Goal: Information Seeking & Learning: Learn about a topic

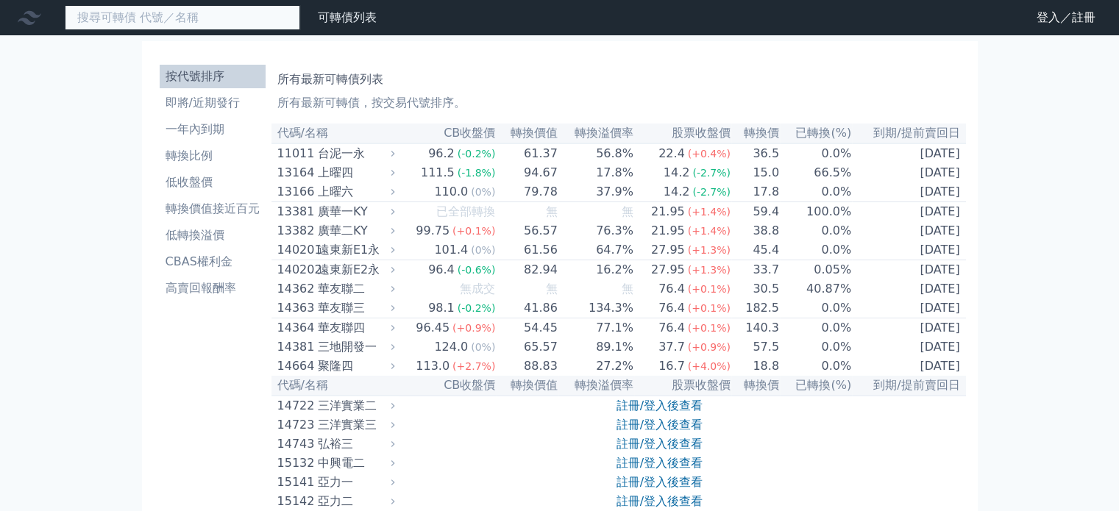
click at [227, 23] on input at bounding box center [183, 17] width 236 height 25
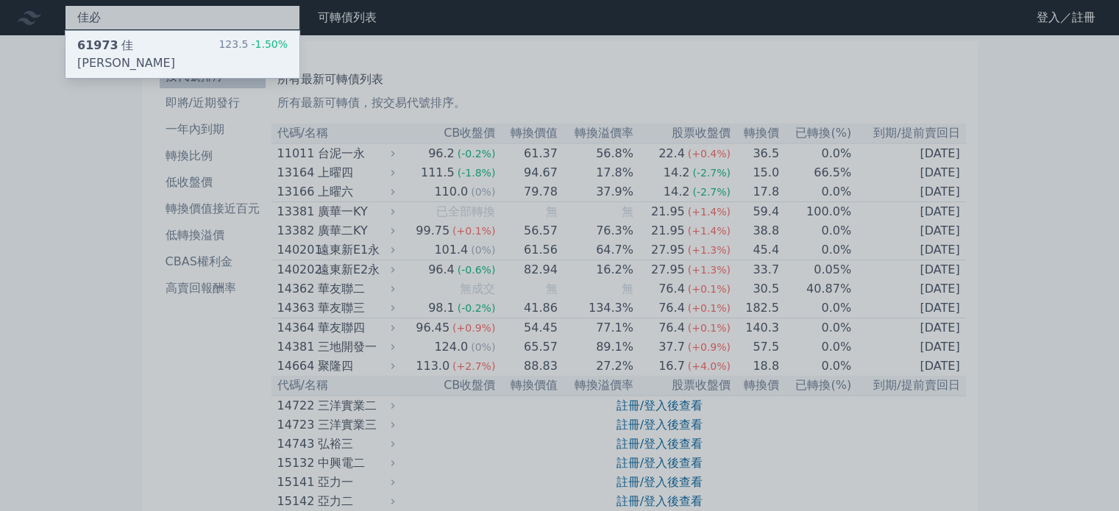
type input "佳必"
click at [149, 49] on div "61973 佳[PERSON_NAME]" at bounding box center [147, 54] width 141 height 35
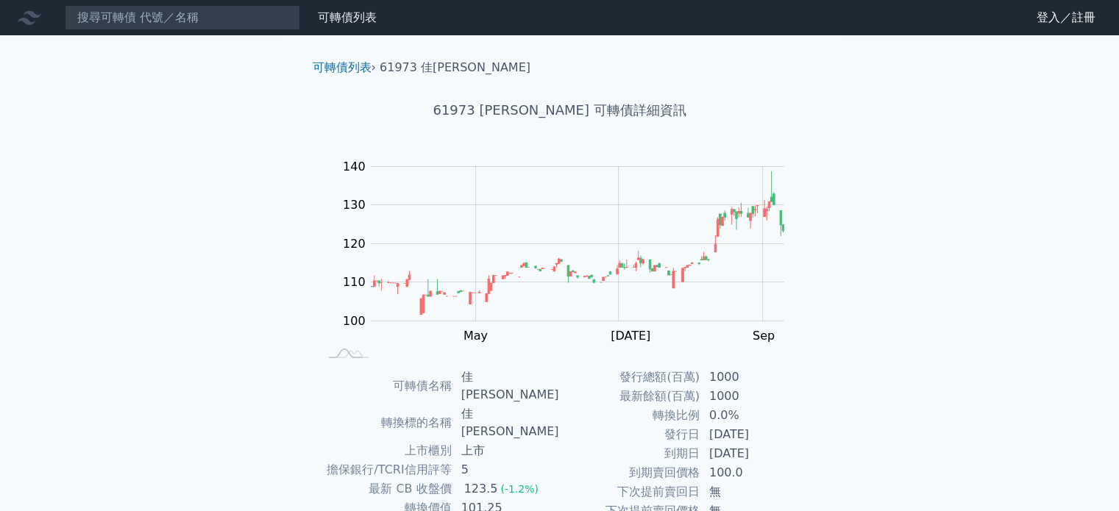
scroll to position [170, 0]
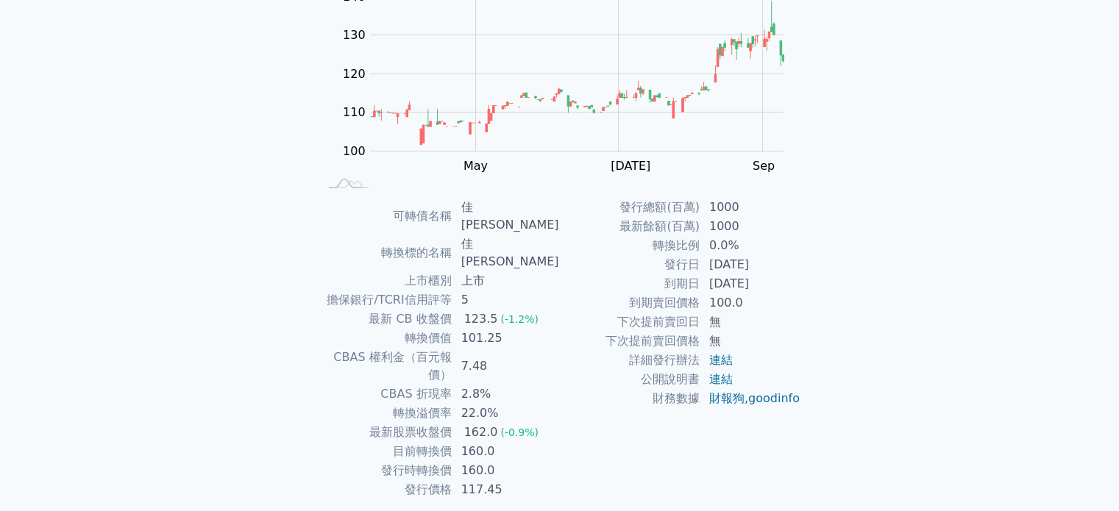
click at [471, 329] on td "101.25" at bounding box center [506, 338] width 107 height 19
click at [742, 282] on td "[DATE]" at bounding box center [751, 284] width 101 height 19
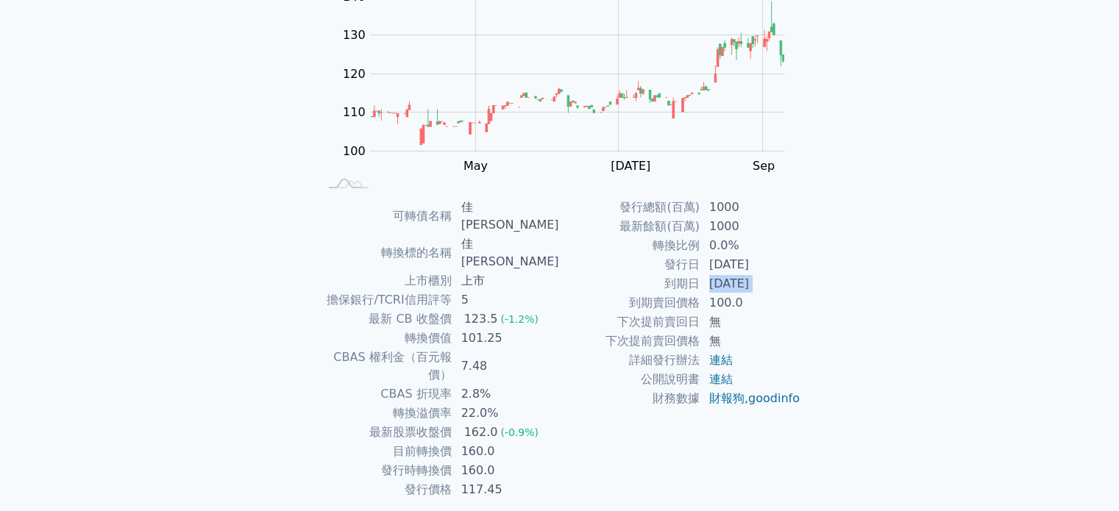
click at [742, 282] on td "[DATE]" at bounding box center [751, 284] width 101 height 19
click at [487, 404] on td "22.0%" at bounding box center [506, 413] width 107 height 19
click at [472, 442] on td "160.0" at bounding box center [506, 451] width 107 height 19
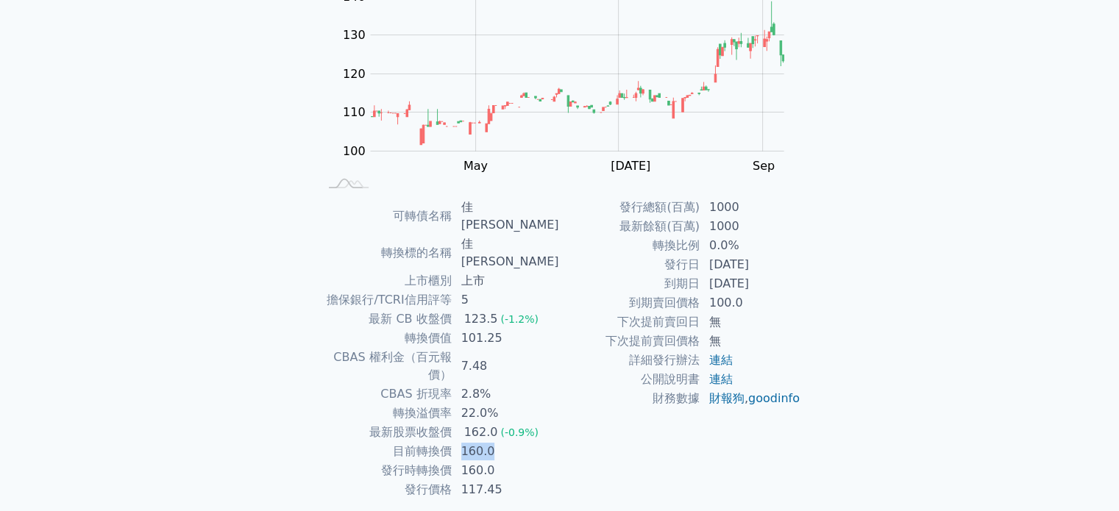
click at [472, 442] on td "160.0" at bounding box center [506, 451] width 107 height 19
